Goal: Contribute content

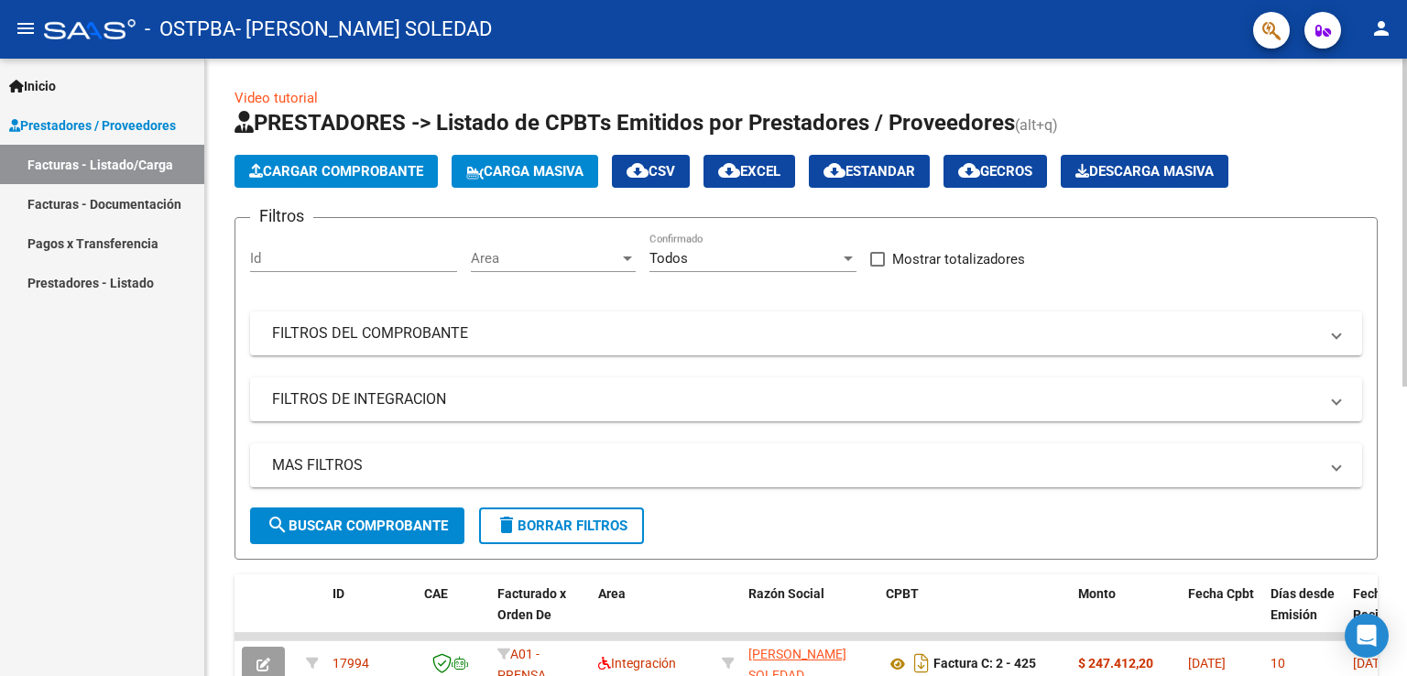
click at [1385, 32] on mat-icon "person" at bounding box center [1382, 28] width 22 height 22
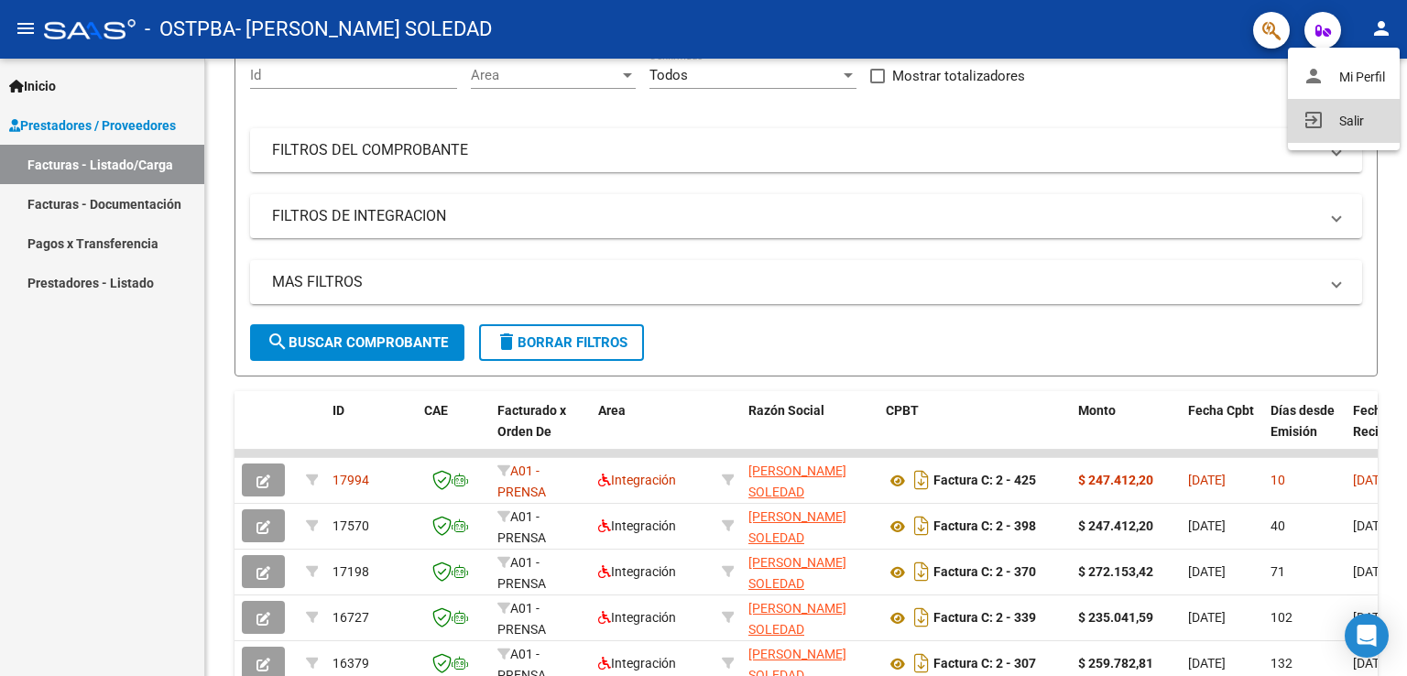
click at [1345, 126] on button "exit_to_app Salir" at bounding box center [1344, 121] width 112 height 44
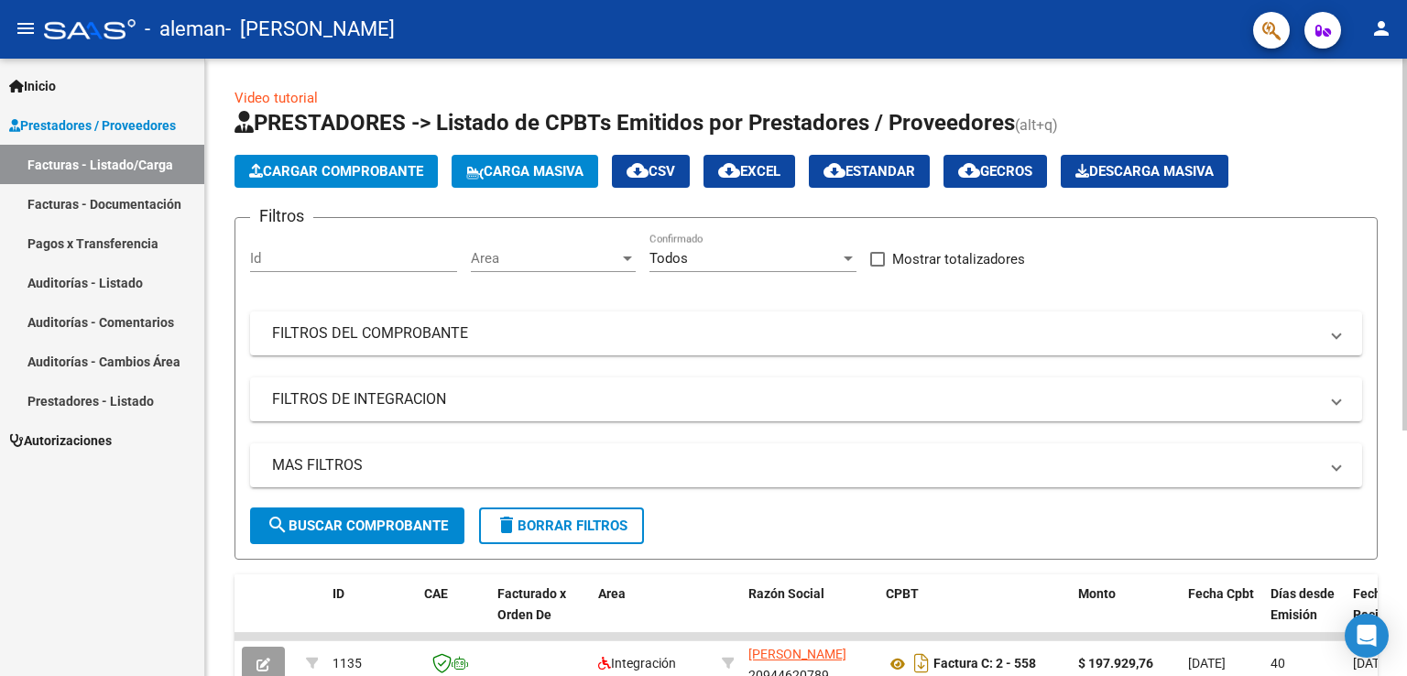
click at [379, 178] on span "Cargar Comprobante" at bounding box center [336, 171] width 174 height 16
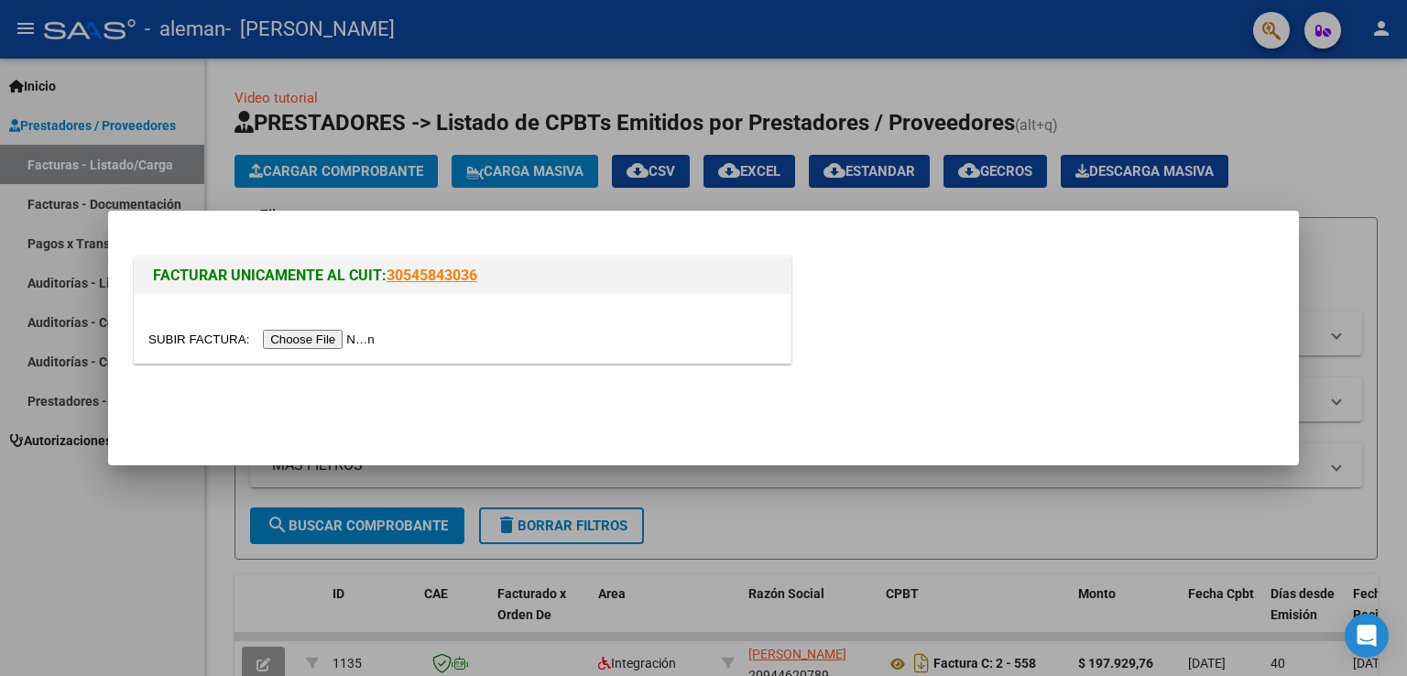
click at [315, 345] on input "file" at bounding box center [264, 339] width 232 height 19
click at [397, 358] on div at bounding box center [463, 328] width 656 height 69
click at [341, 331] on input "file" at bounding box center [264, 339] width 232 height 19
click at [526, 389] on mat-dialog-actions at bounding box center [703, 409] width 1147 height 70
click at [344, 339] on input "file" at bounding box center [264, 339] width 232 height 19
